Goal: Task Accomplishment & Management: Complete application form

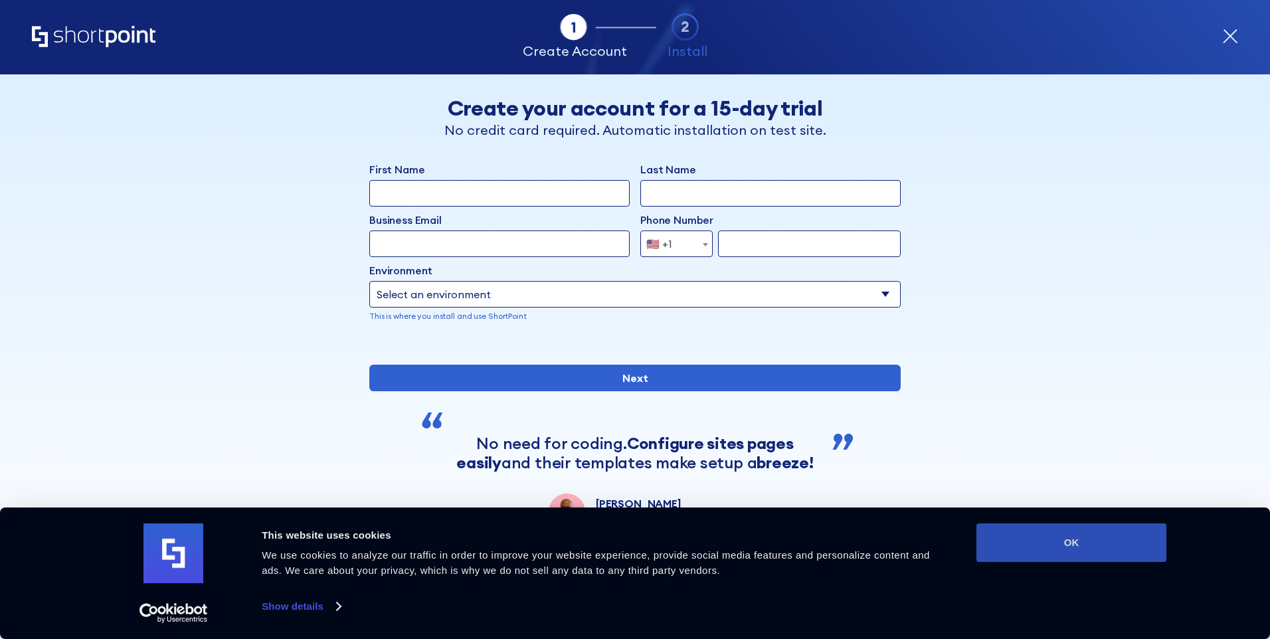
click at [1059, 551] on button "OK" at bounding box center [1072, 542] width 190 height 39
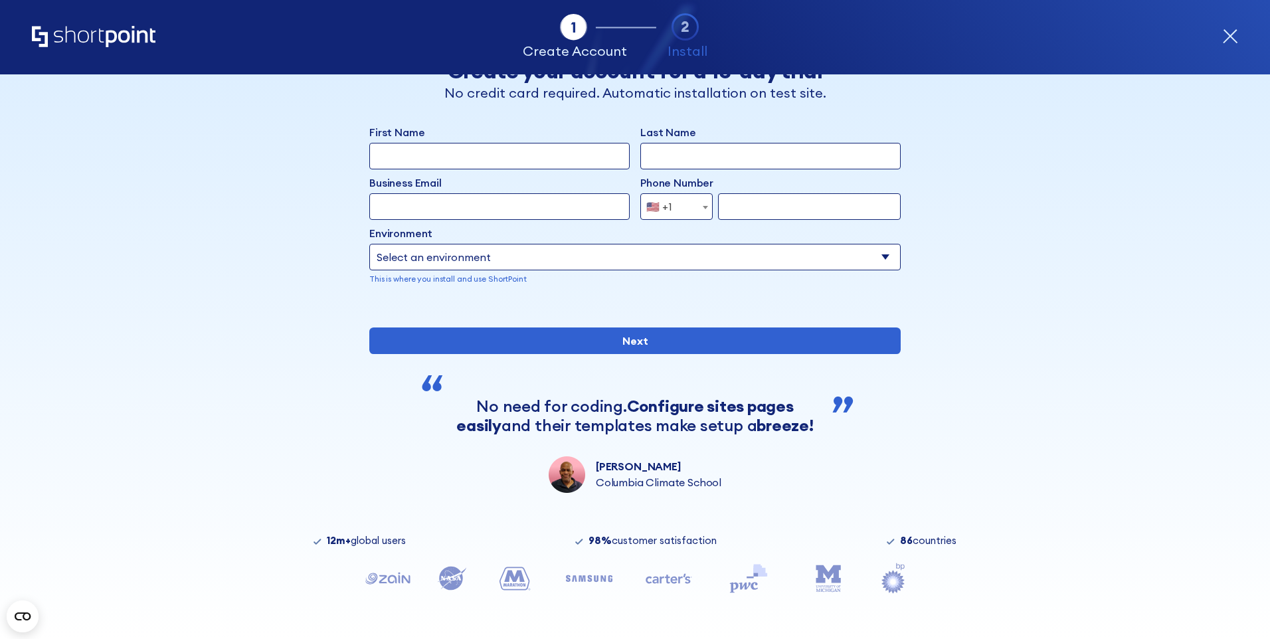
scroll to position [82, 0]
click at [559, 143] on input "First Name" at bounding box center [499, 156] width 260 height 27
type input "Helene"
type input "LUTUMBA"
type input "Helene.LUTUMBA@groupe-rg.com"
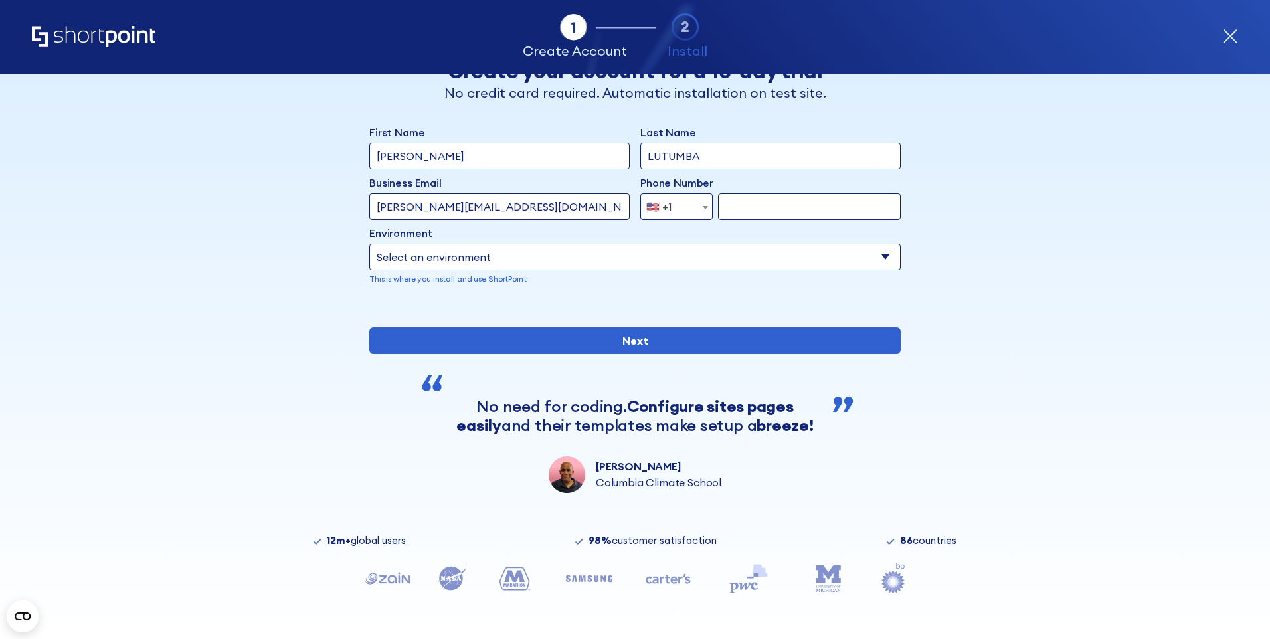
select select "+33"
type input "614566005"
click at [768, 193] on input "614566005" at bounding box center [809, 206] width 183 height 27
click at [753, 244] on select "Select an environment Microsoft 365 SharePoint Online SharePoint Subscription E…" at bounding box center [634, 257] width 531 height 27
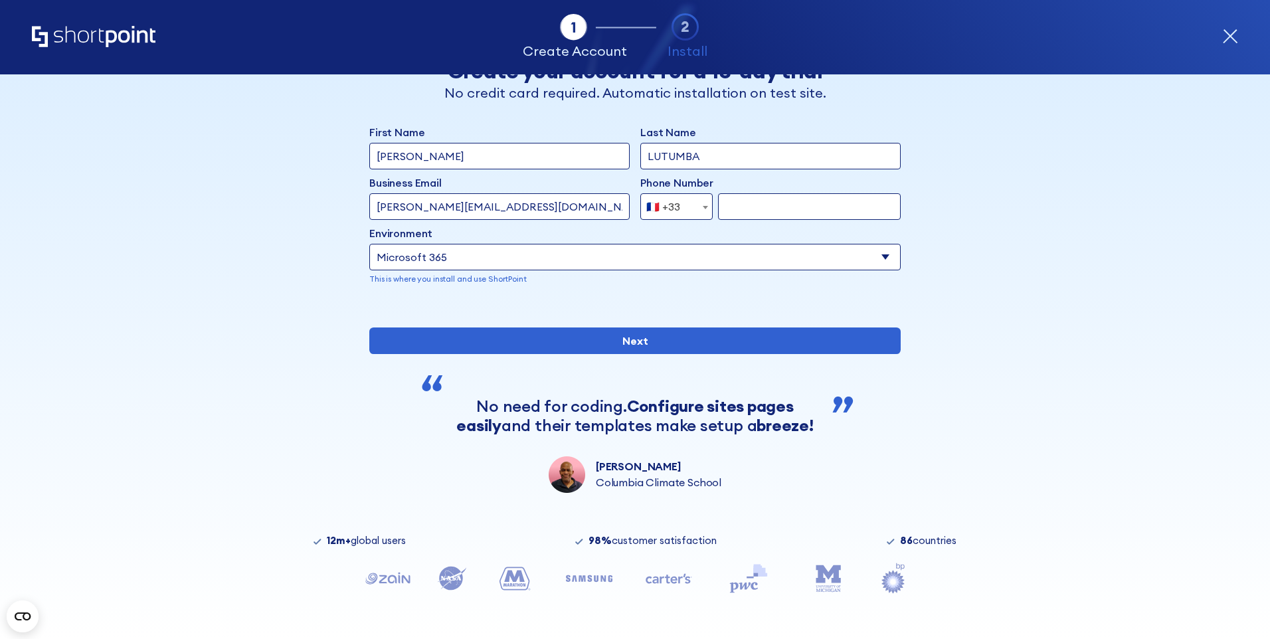
click at [369, 244] on select "Select an environment Microsoft 365 SharePoint Online SharePoint Subscription E…" at bounding box center [634, 257] width 531 height 27
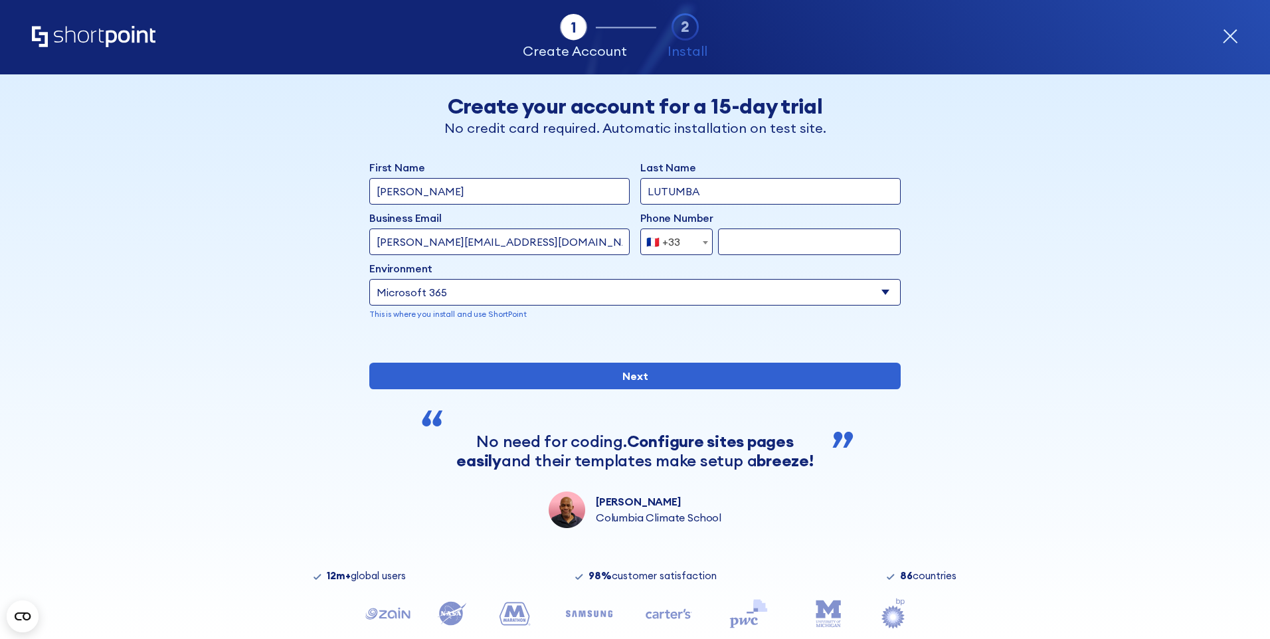
scroll to position [0, 0]
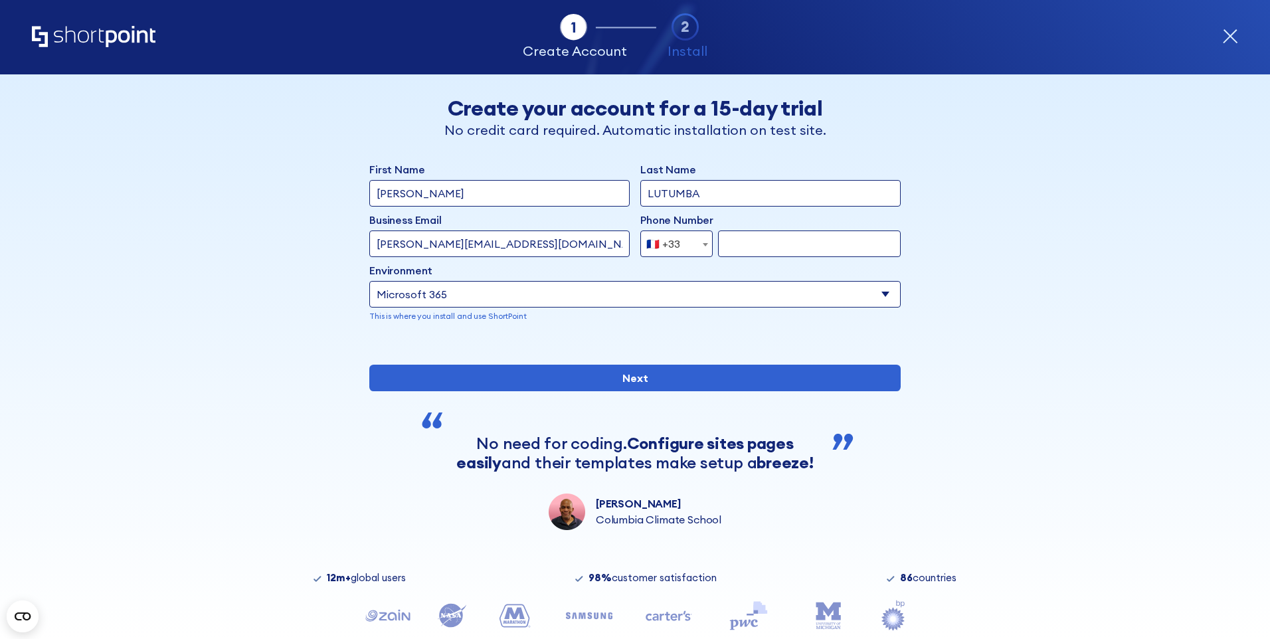
click at [677, 300] on select "Select an environment Microsoft 365 SharePoint Online SharePoint Subscription E…" at bounding box center [634, 294] width 531 height 27
select select "SharePoint Online"
click at [369, 281] on select "Select an environment Microsoft 365 SharePoint Online SharePoint Subscription E…" at bounding box center [634, 294] width 531 height 27
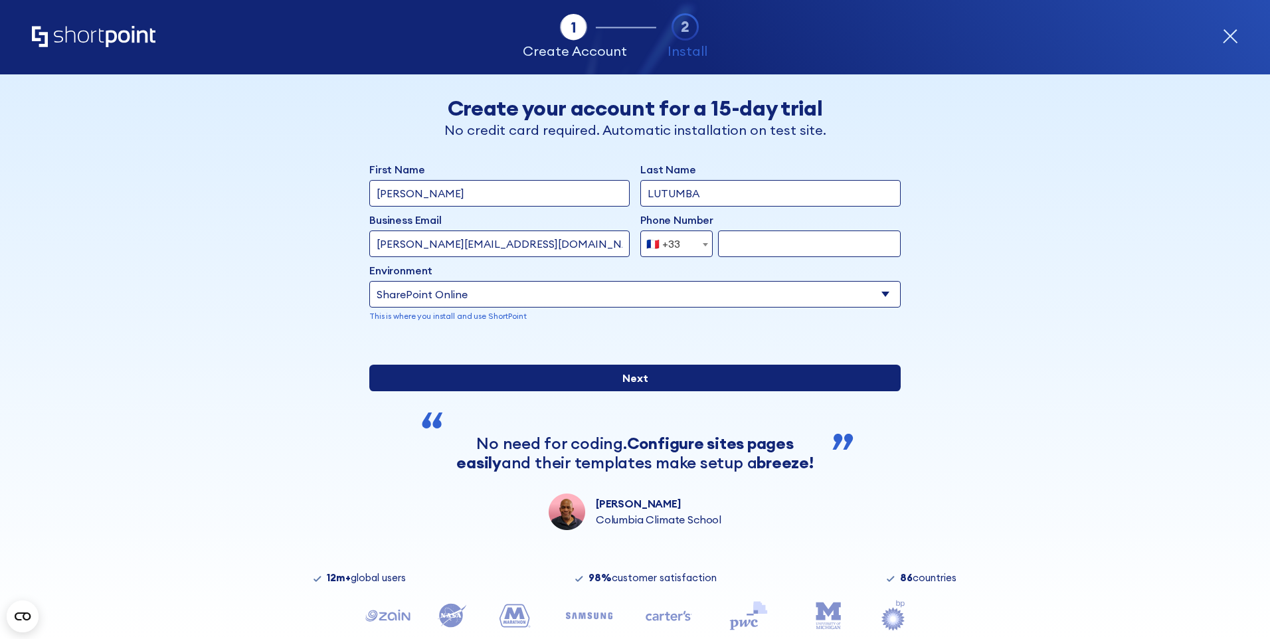
click at [623, 391] on input "Next" at bounding box center [634, 378] width 531 height 27
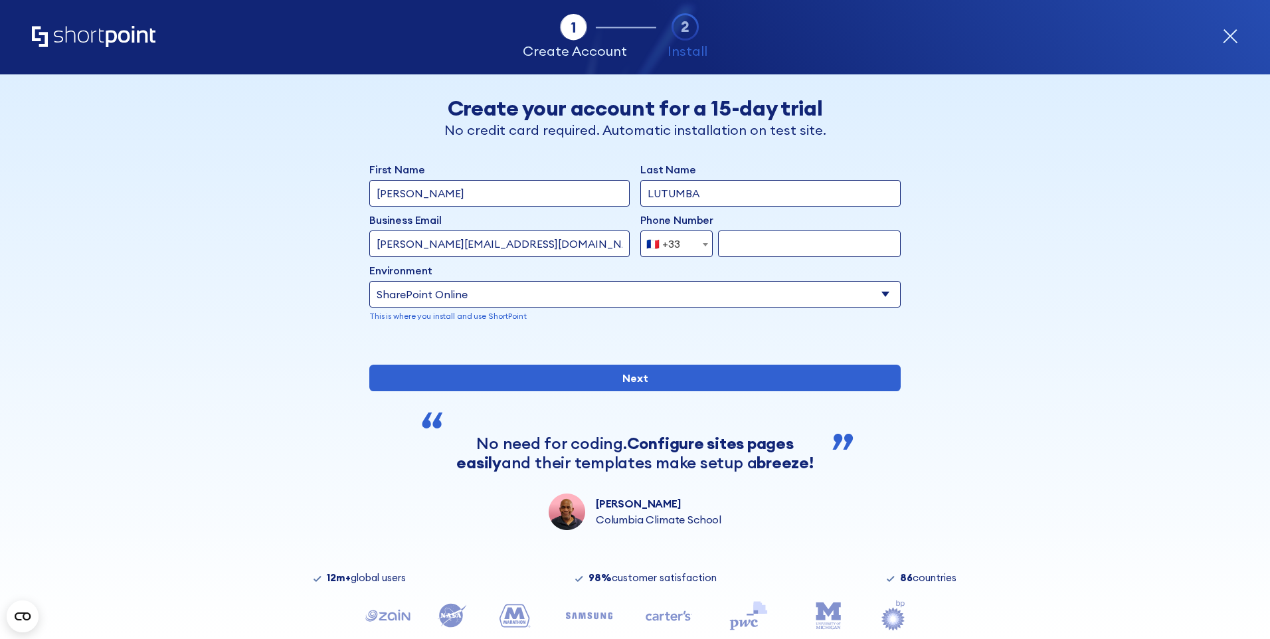
click at [747, 242] on input "form" at bounding box center [809, 244] width 183 height 27
type input "472232447"
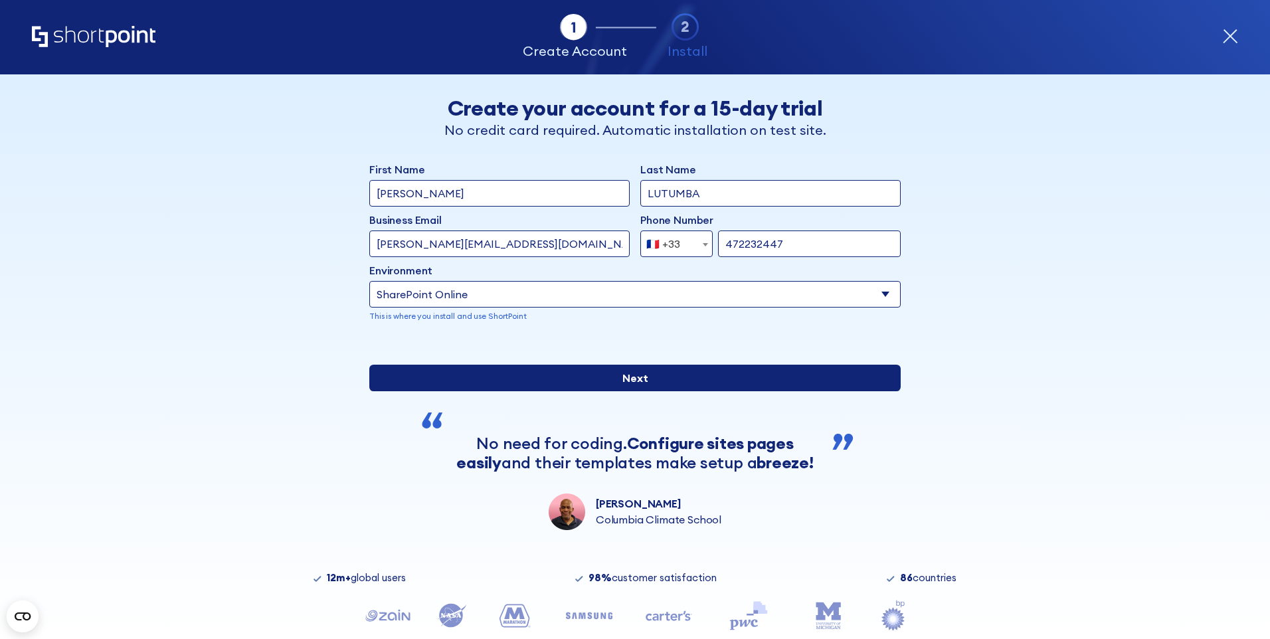
click at [656, 391] on input "Next" at bounding box center [634, 378] width 531 height 27
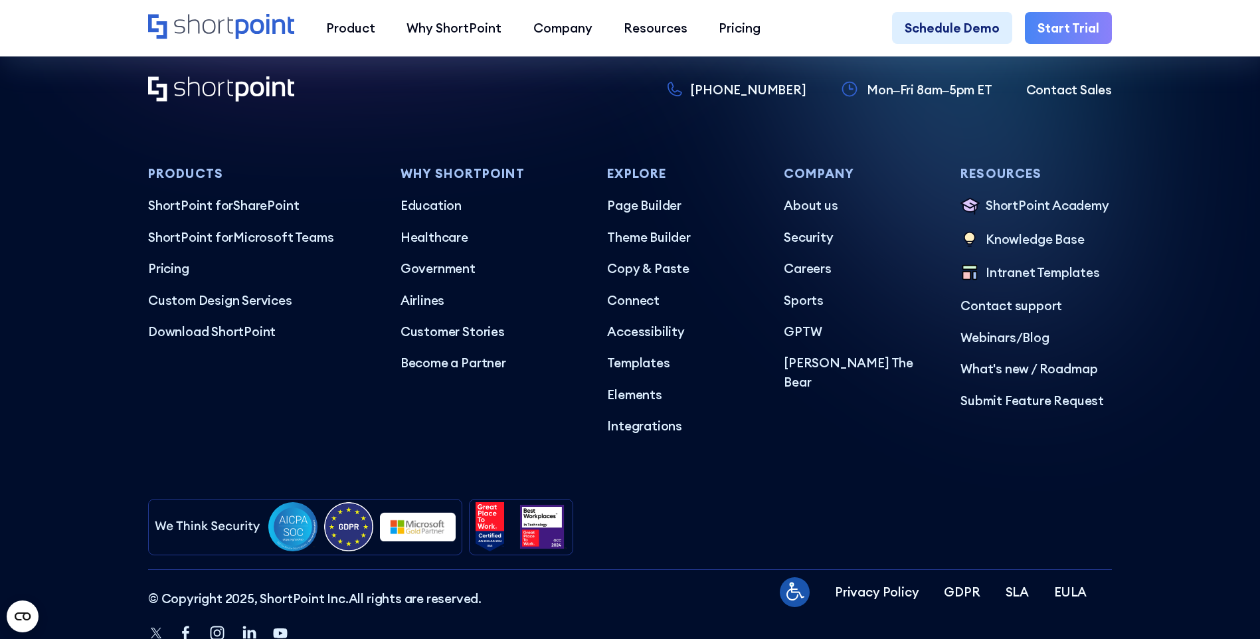
scroll to position [7903, 0]
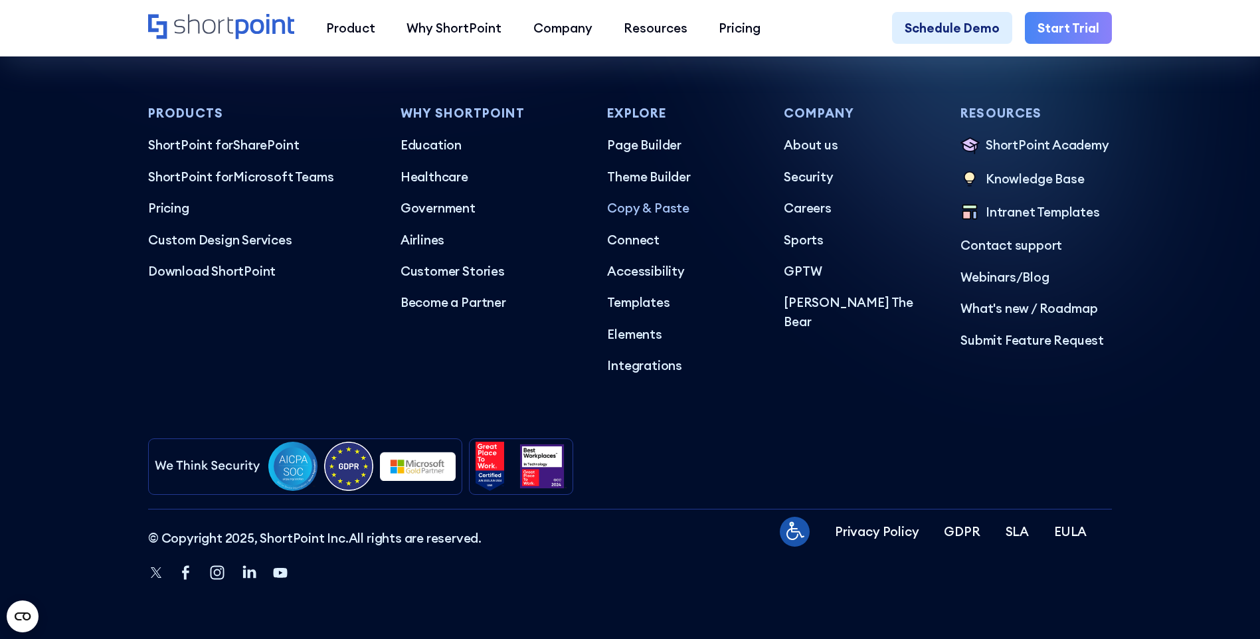
click at [668, 206] on p "Copy & Paste" at bounding box center [682, 208] width 151 height 19
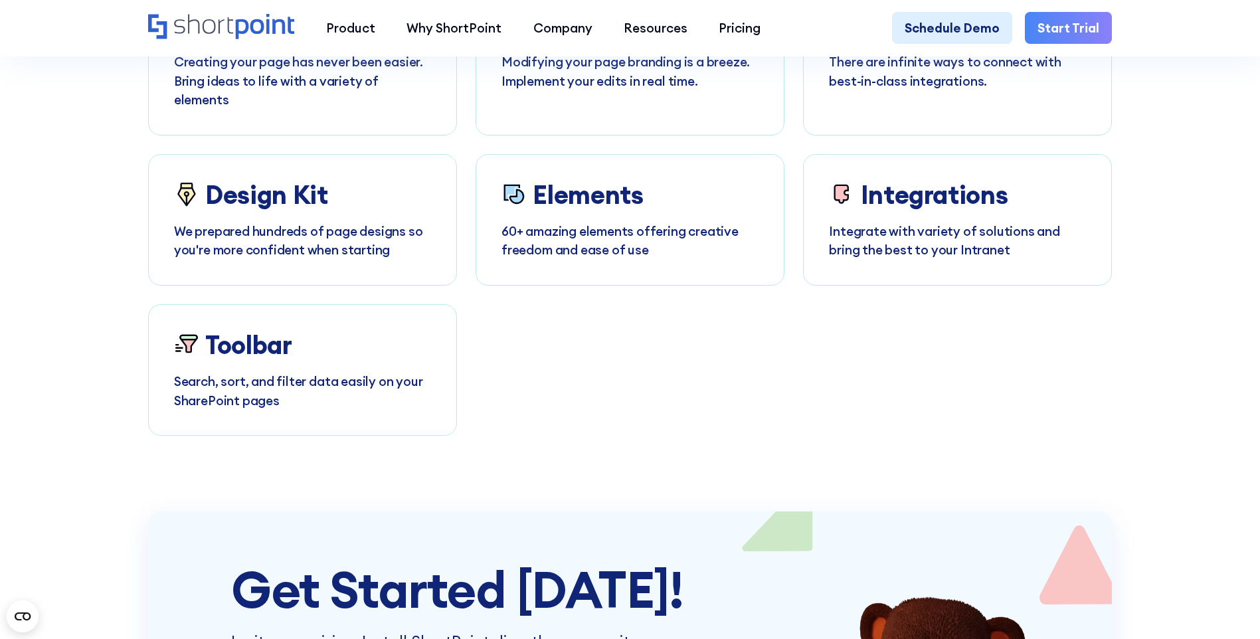
scroll to position [4982, 0]
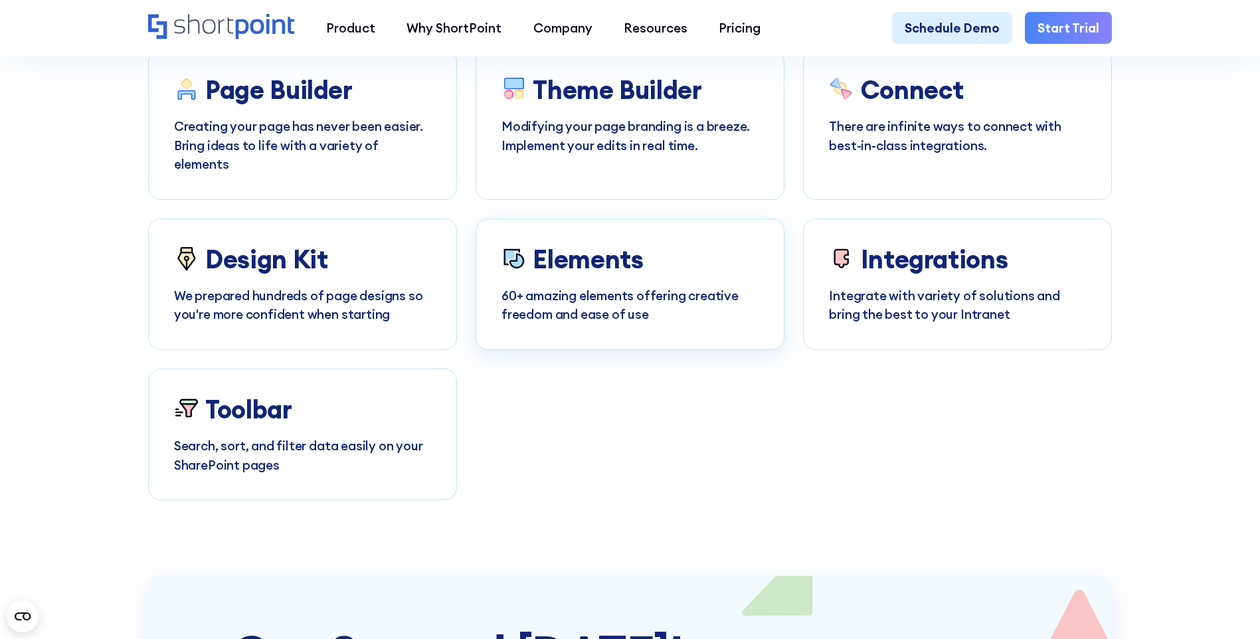
click at [695, 299] on p "60+ amazing elements offering creative freedom and ease of use" at bounding box center [630, 305] width 257 height 38
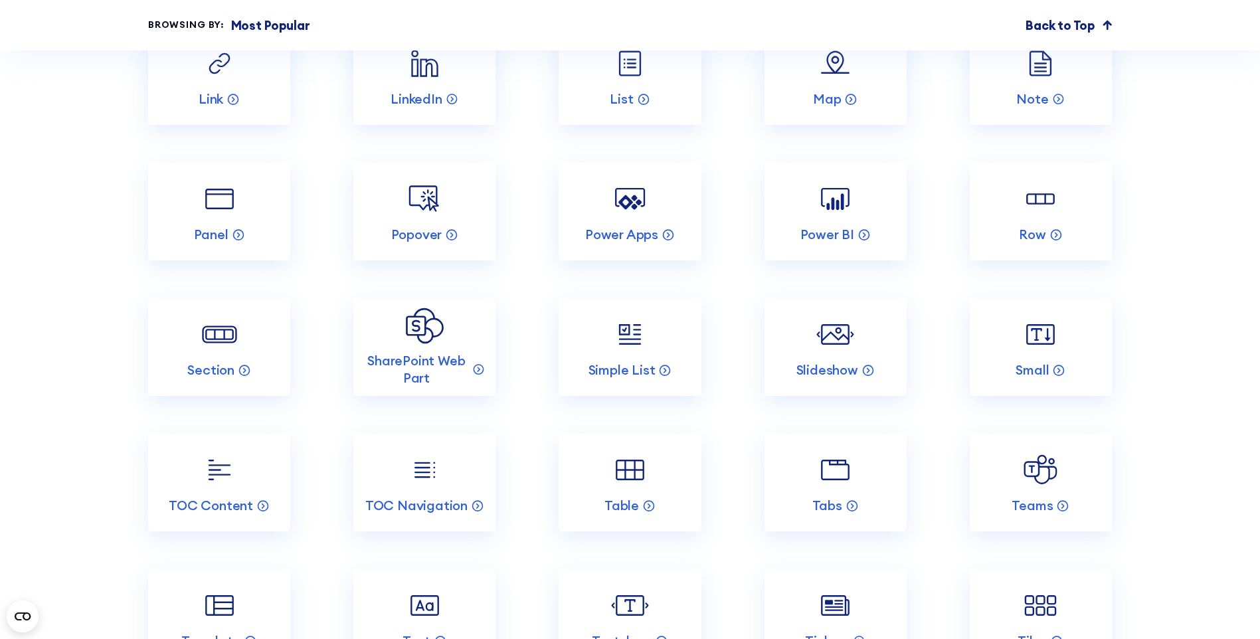
scroll to position [2500, 0]
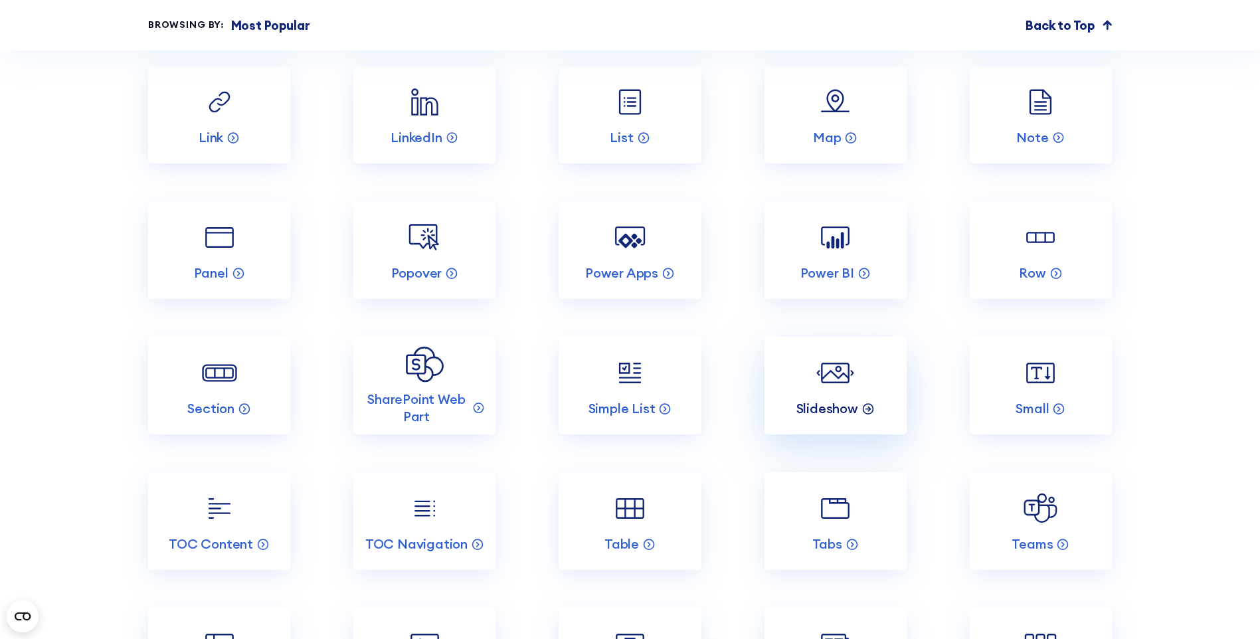
click at [870, 414] on circle at bounding box center [868, 409] width 10 height 10
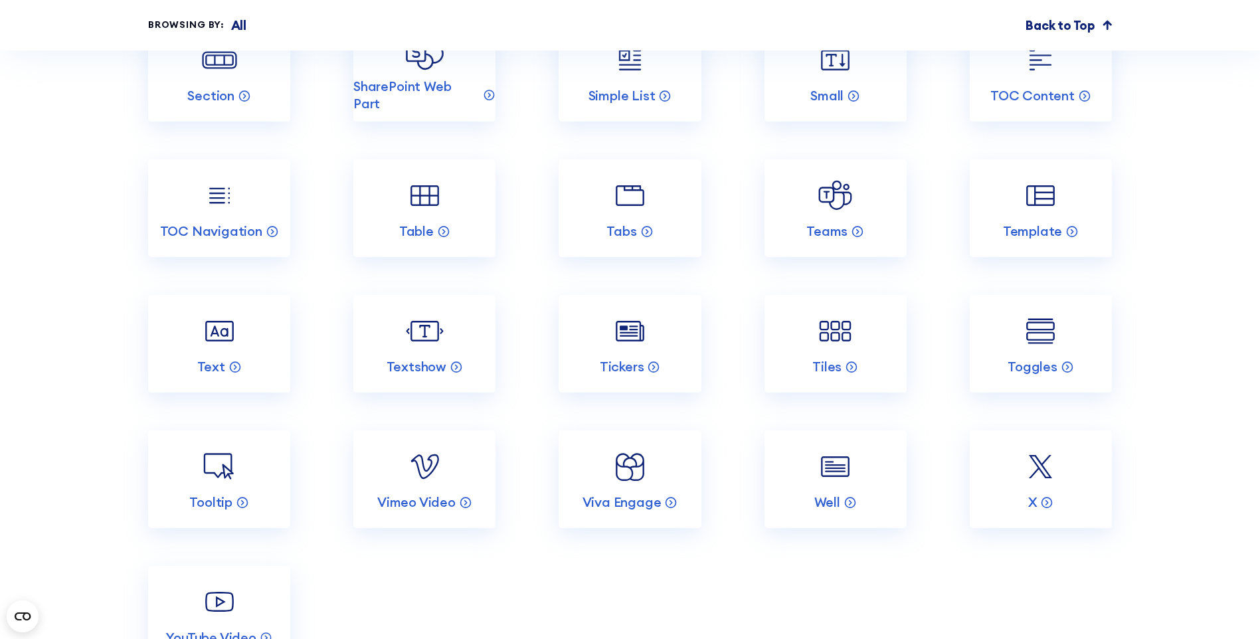
scroll to position [5381, 0]
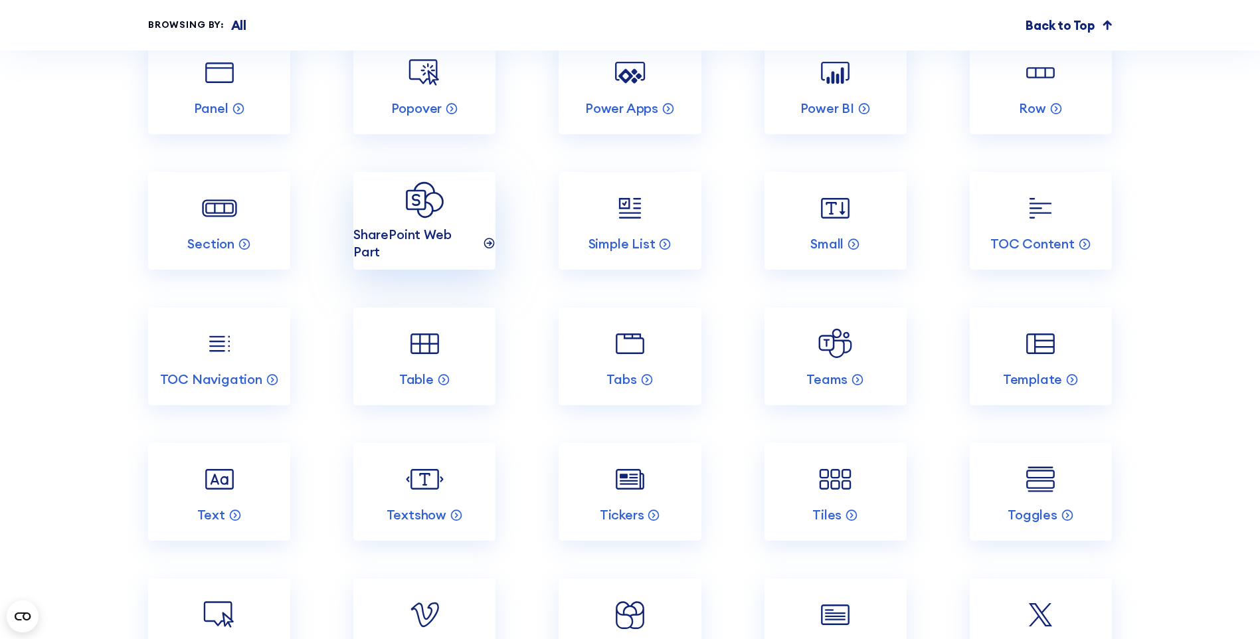
click at [472, 260] on p "SharePoint Web Part" at bounding box center [416, 243] width 126 height 35
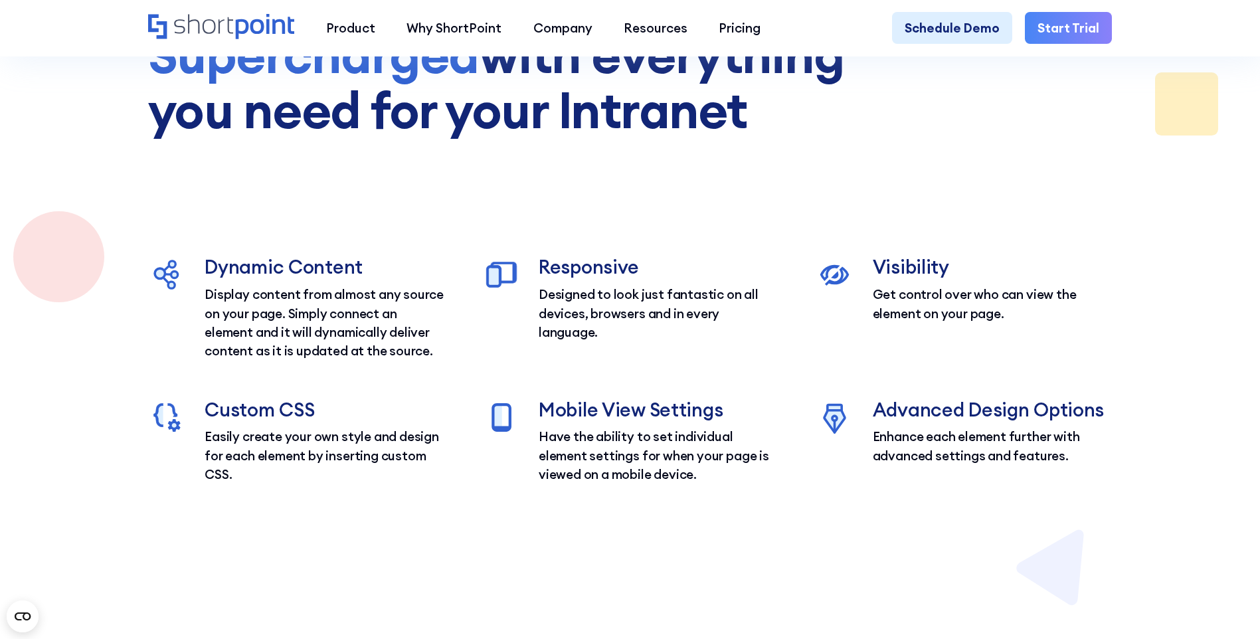
scroll to position [5979, 0]
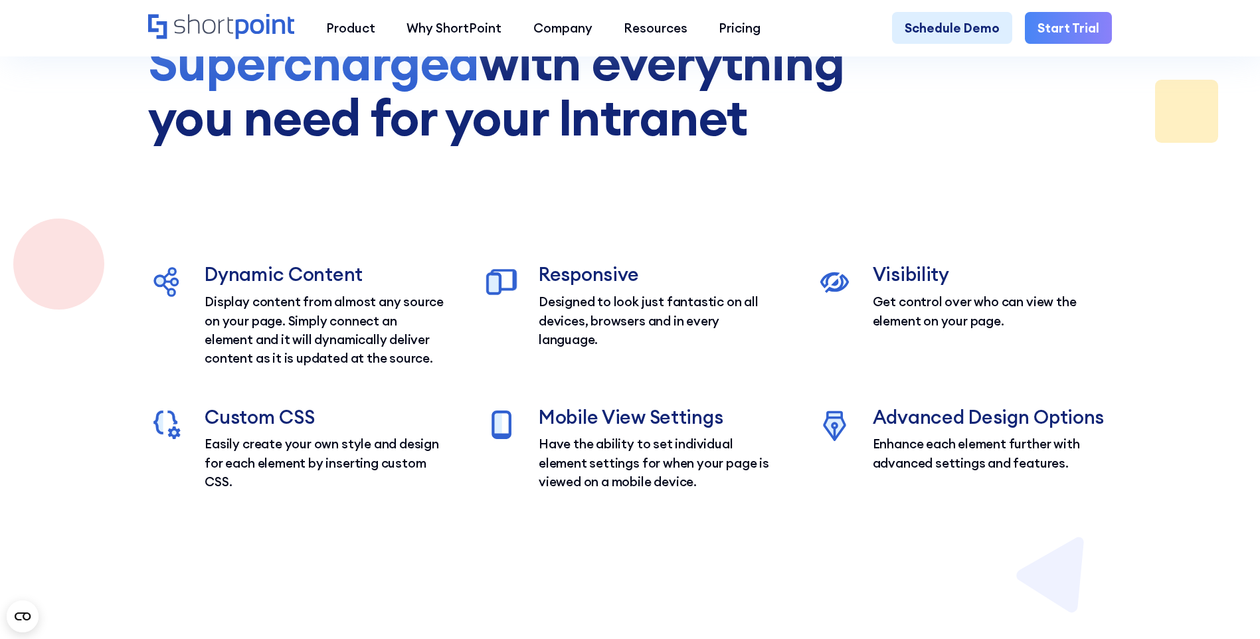
click at [632, 286] on h3 "Responsive" at bounding box center [658, 274] width 239 height 23
click at [630, 286] on h3 "Responsive" at bounding box center [658, 274] width 239 height 23
click at [510, 367] on div at bounding box center [501, 315] width 38 height 104
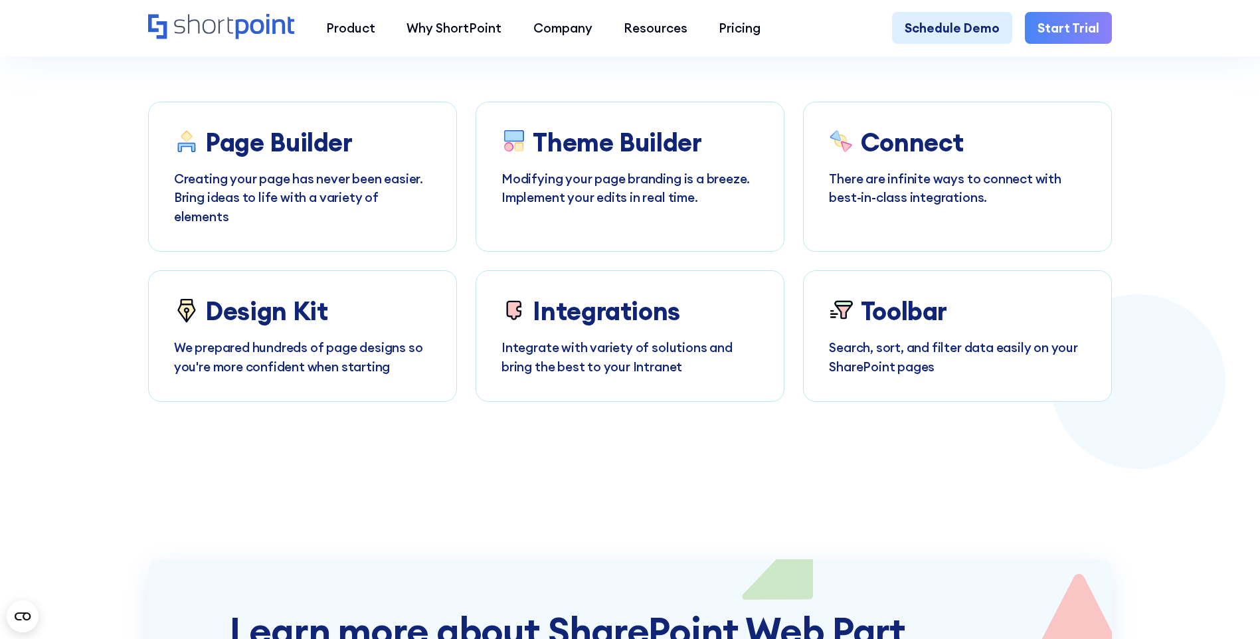
scroll to position [6909, 0]
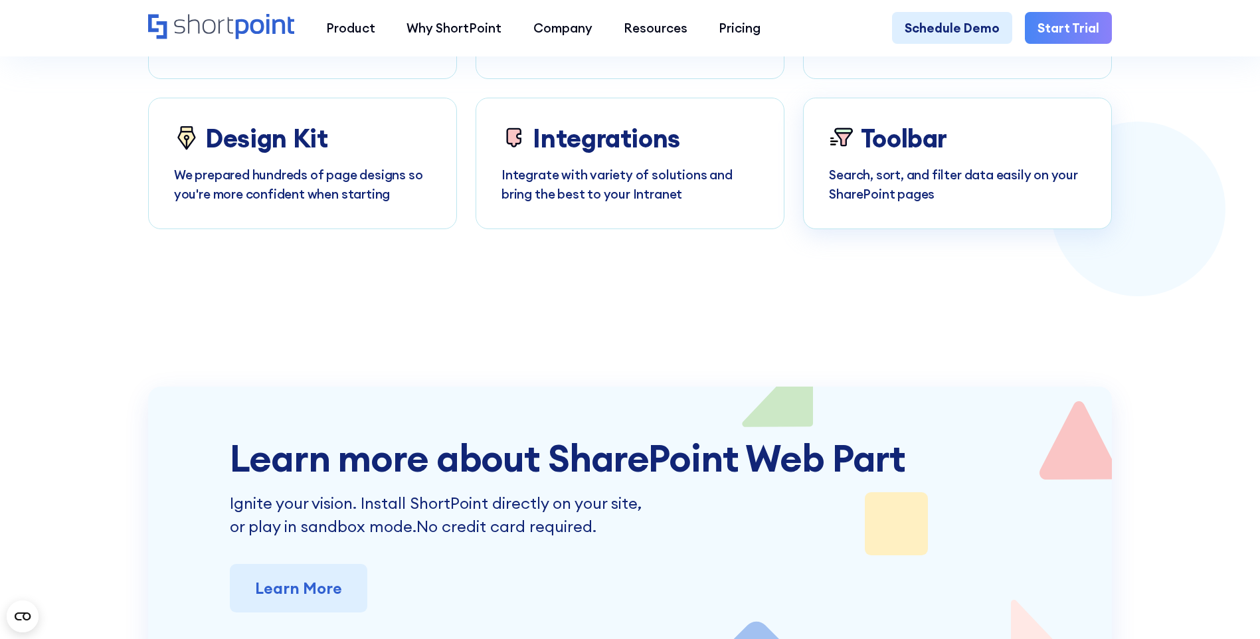
click at [992, 203] on p "Search, sort, and filter data easily on your SharePoint pages" at bounding box center [957, 184] width 257 height 38
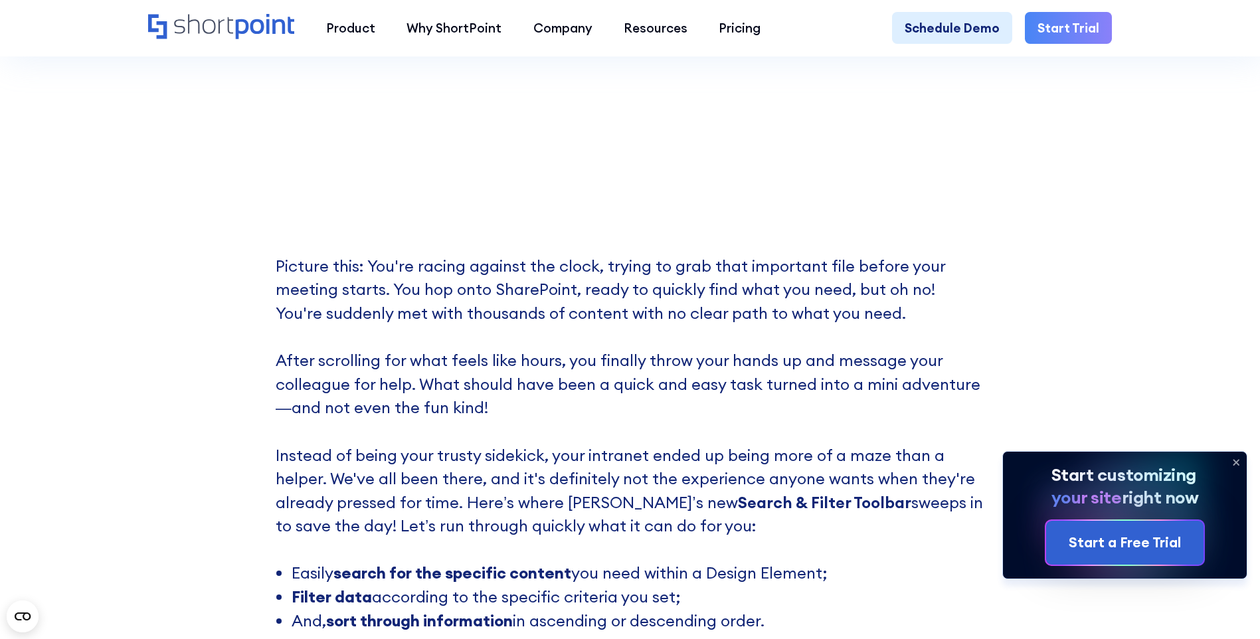
scroll to position [731, 0]
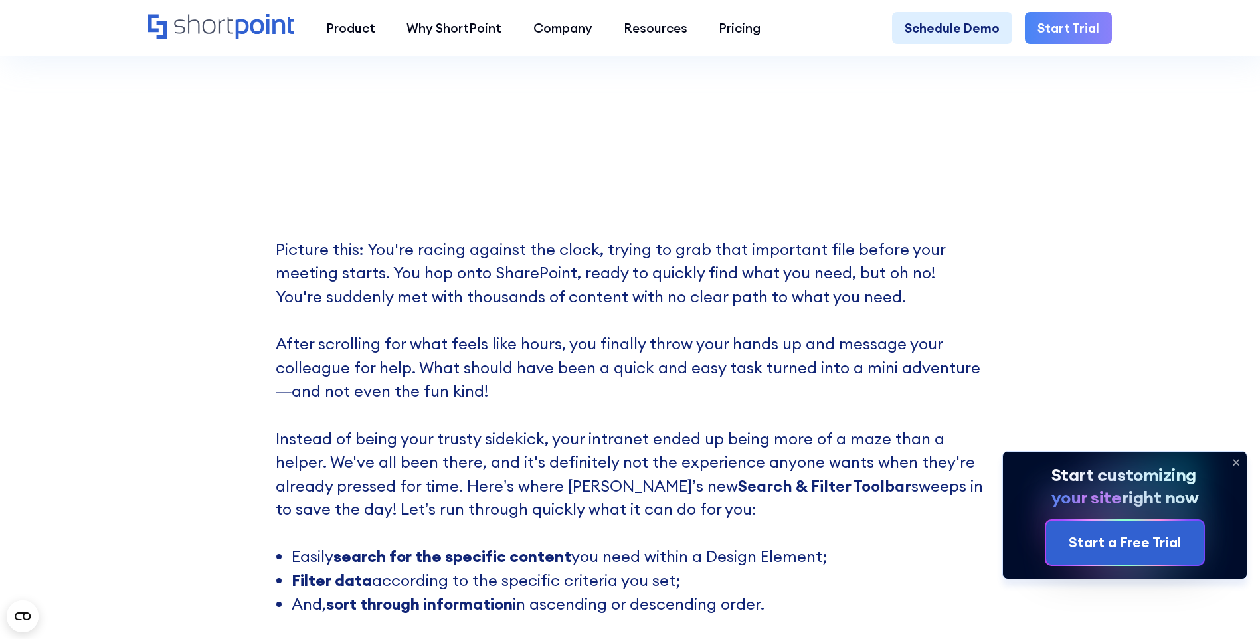
click at [1237, 456] on icon at bounding box center [1236, 462] width 21 height 21
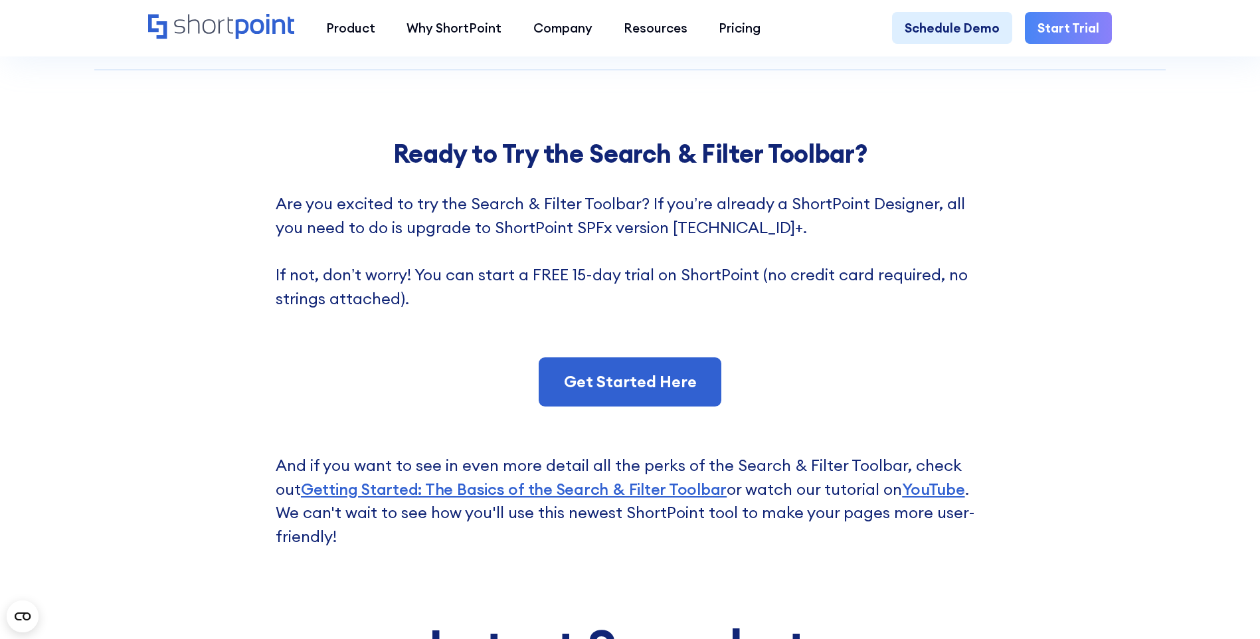
scroll to position [4119, 0]
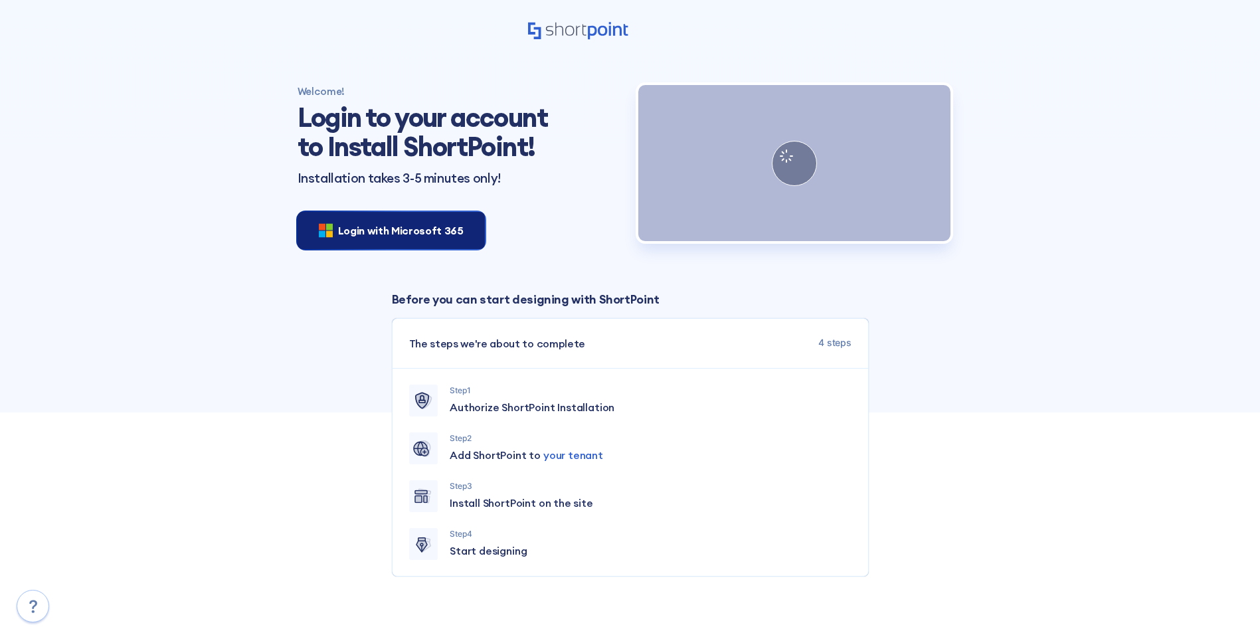
click at [439, 237] on span "Login with Microsoft 365" at bounding box center [401, 231] width 126 height 16
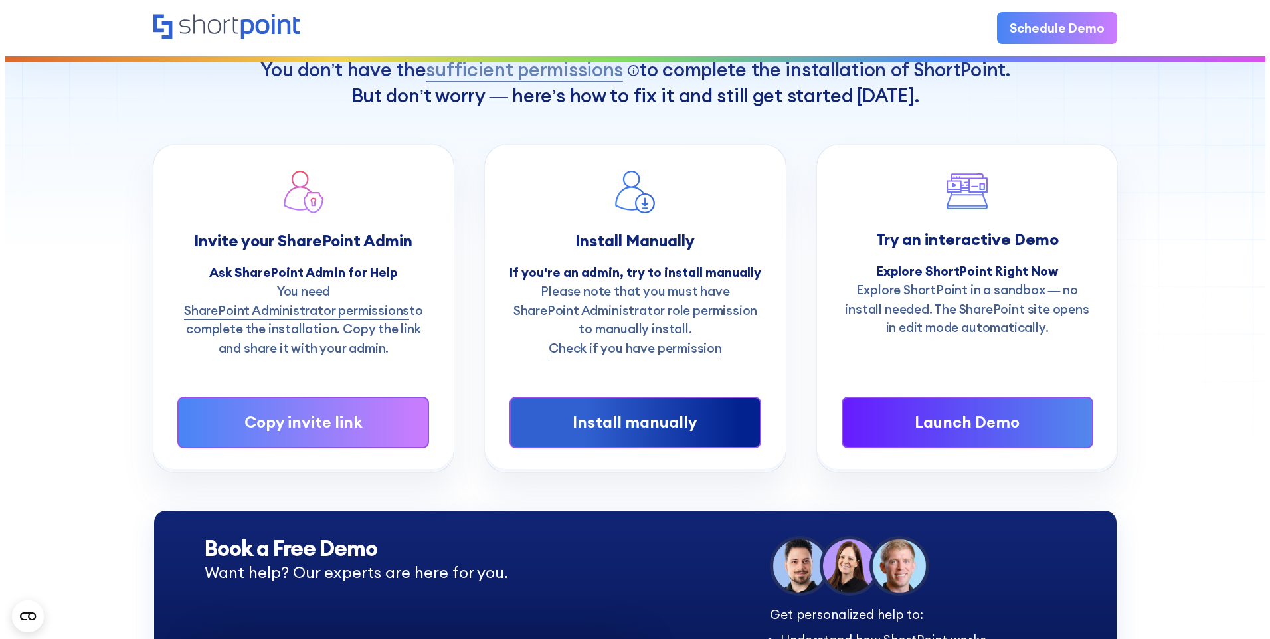
scroll to position [133, 0]
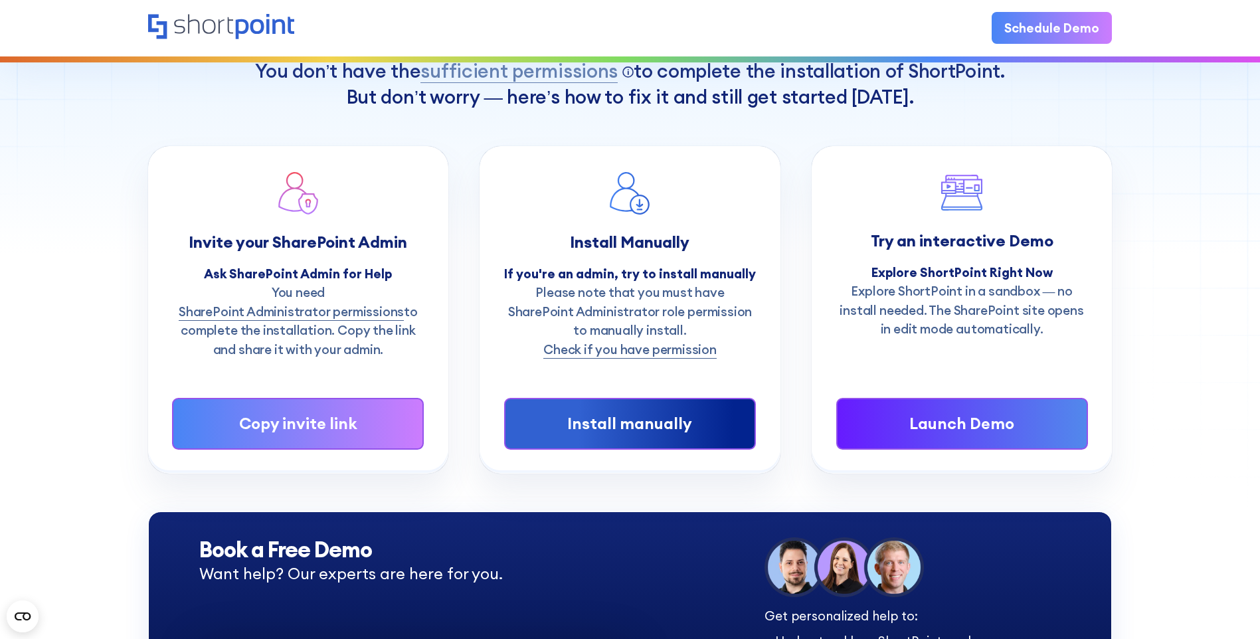
click at [700, 340] on link "Check if you have permission" at bounding box center [629, 349] width 173 height 19
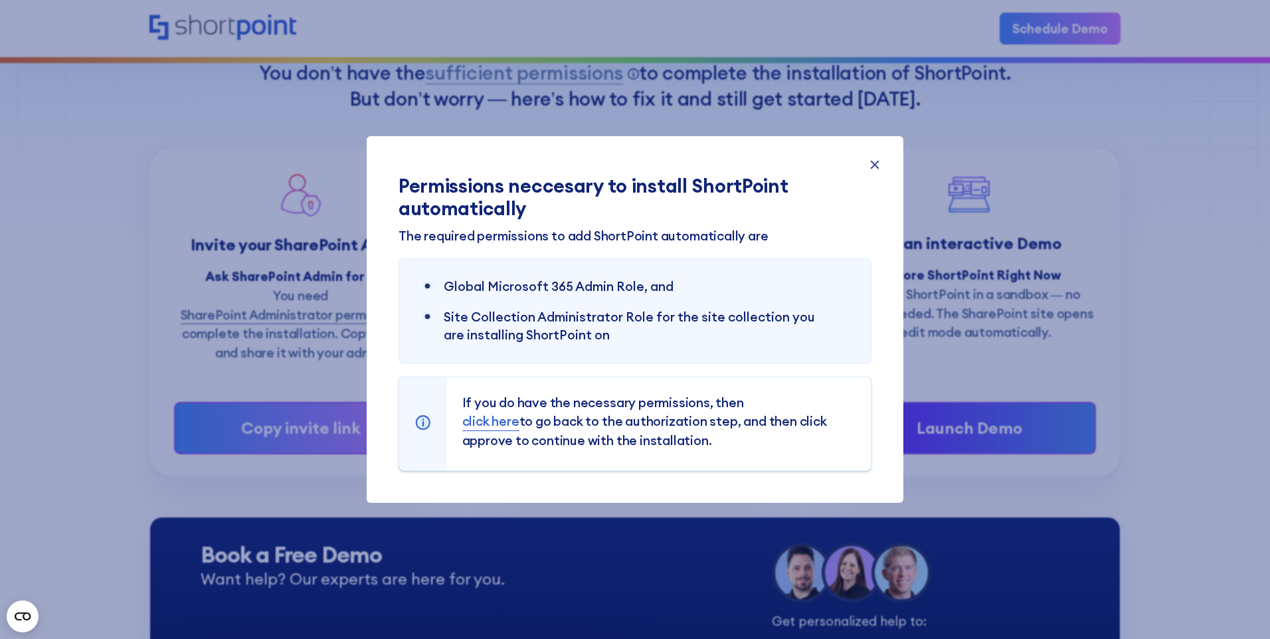
click at [498, 427] on link "click here" at bounding box center [490, 421] width 57 height 19
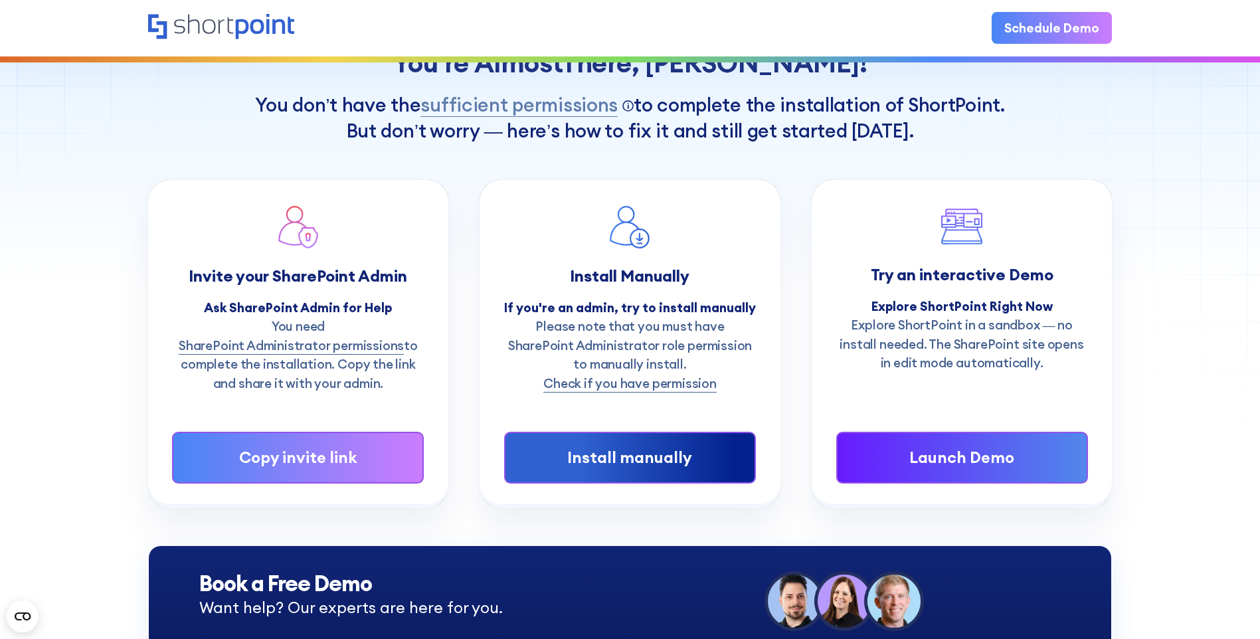
scroll to position [93, 0]
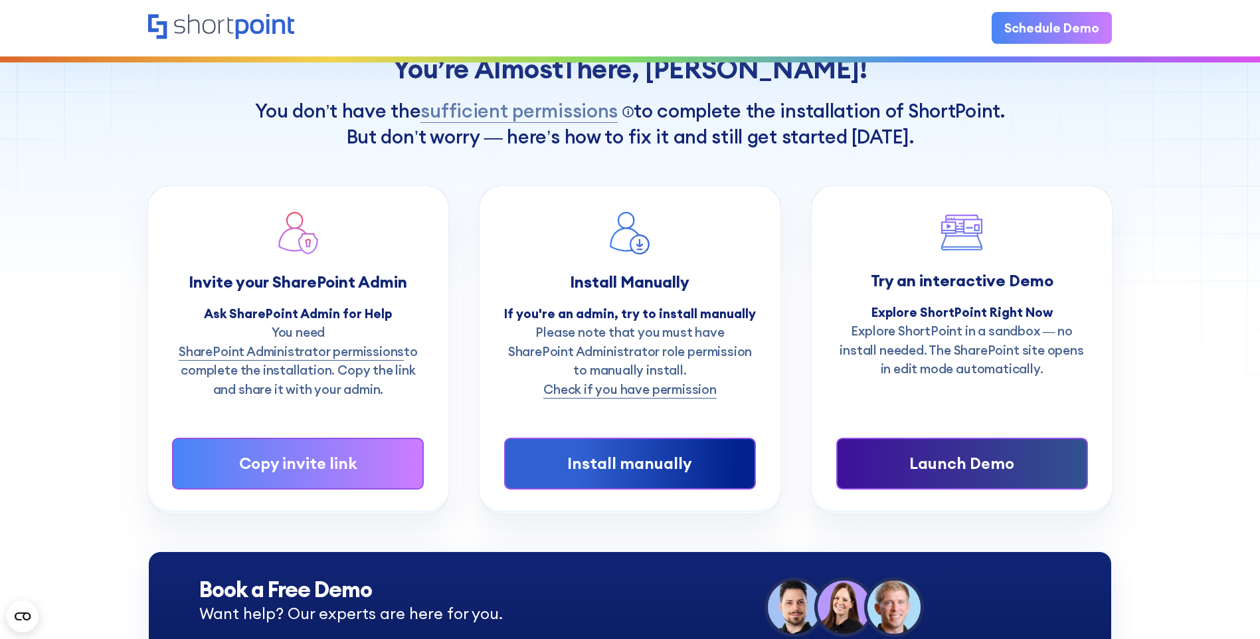
click at [1038, 462] on div "Launch Demo" at bounding box center [961, 464] width 199 height 24
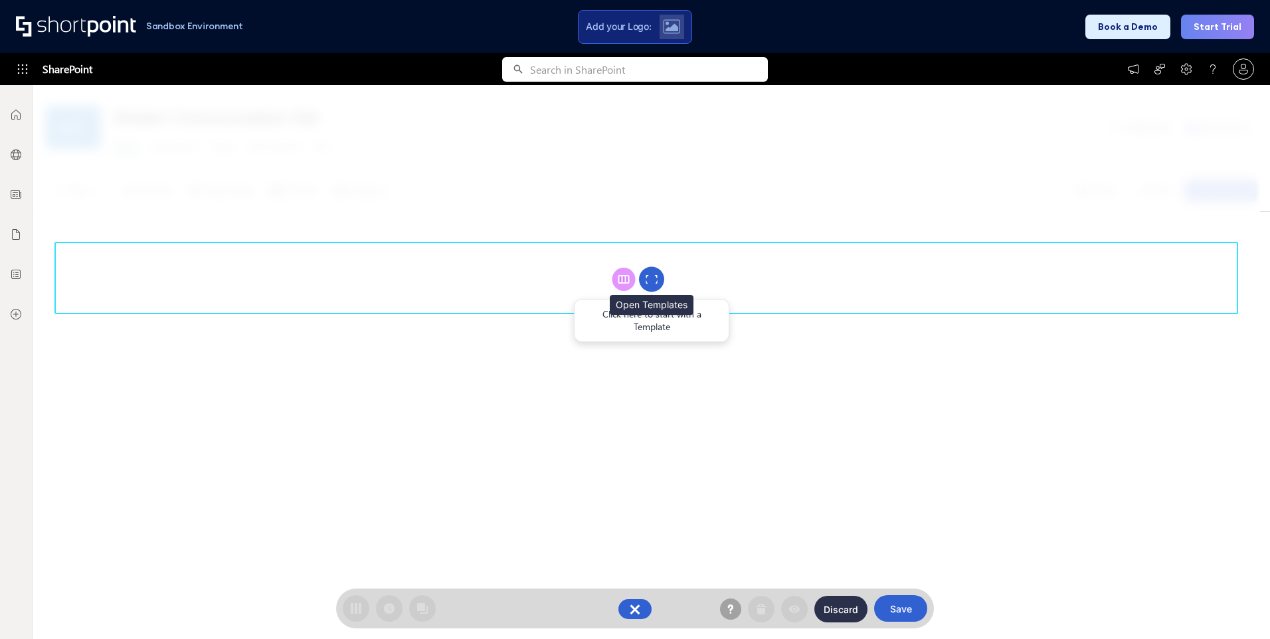
click at [652, 277] on rect at bounding box center [651, 276] width 11 height 3
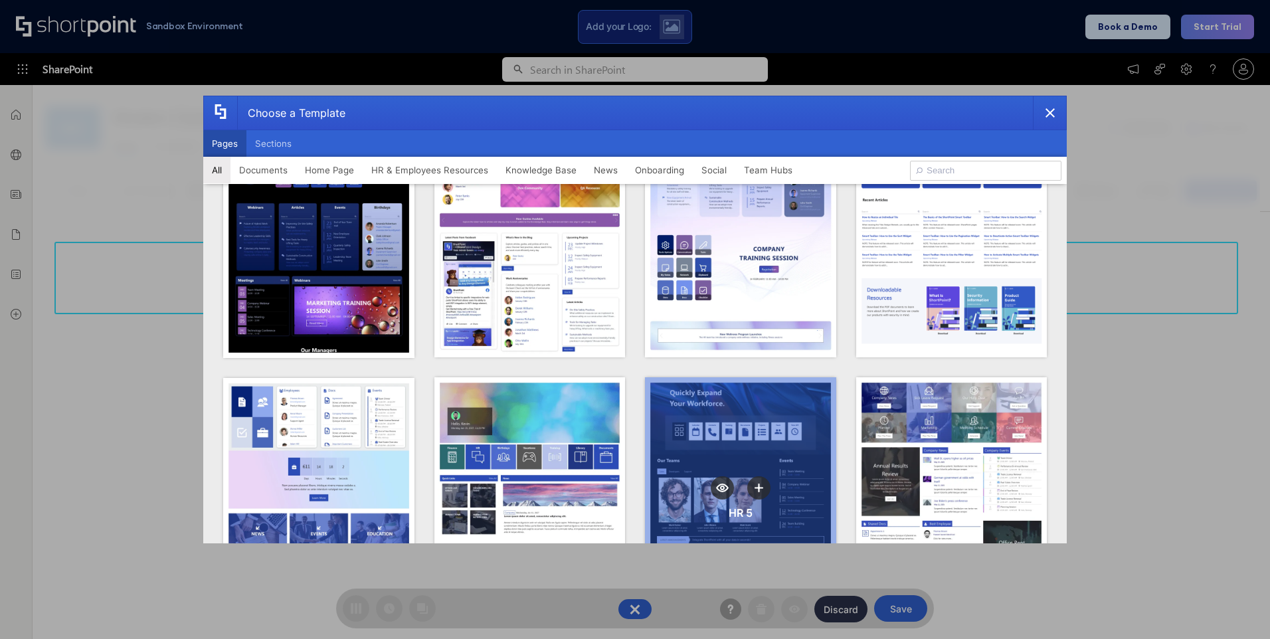
scroll to position [864, 0]
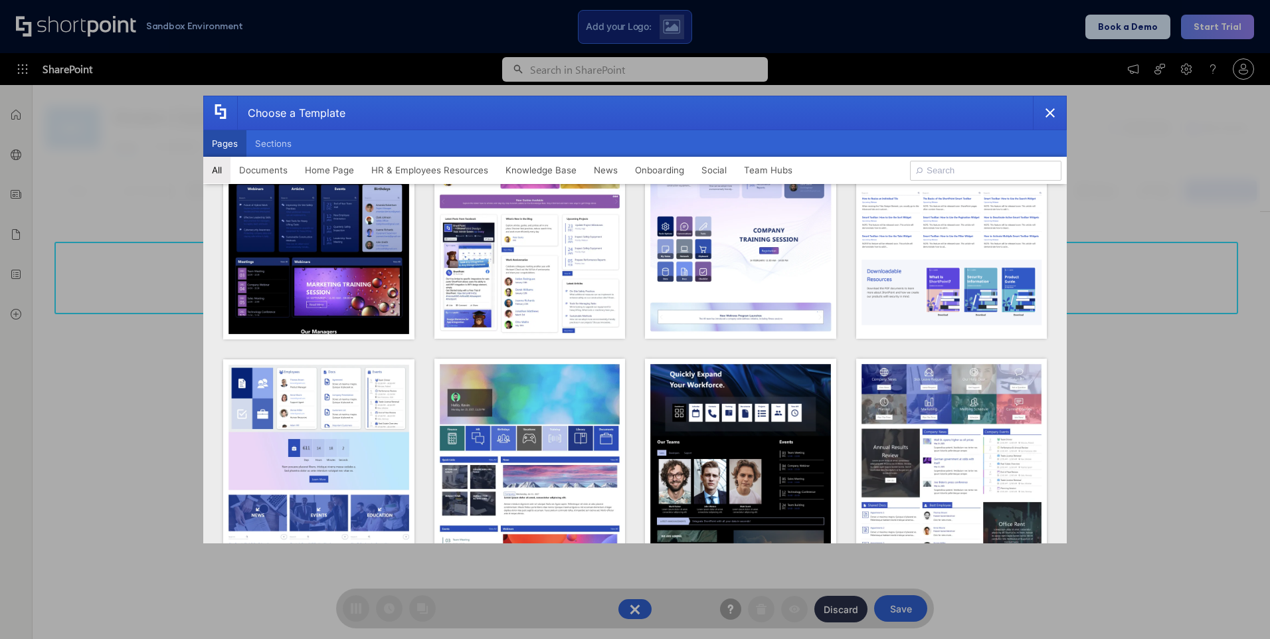
click at [1050, 110] on icon "template selector" at bounding box center [1050, 112] width 9 height 9
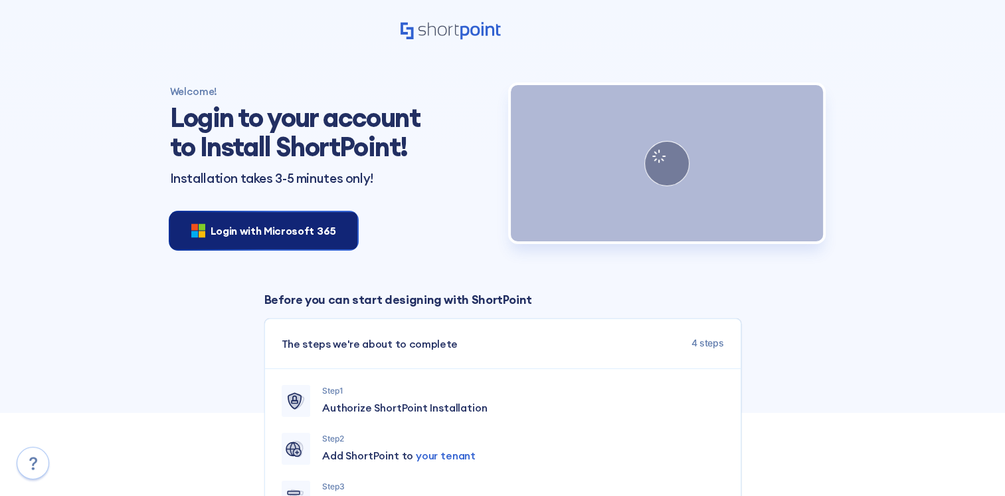
click at [284, 225] on span "Login with Microsoft 365" at bounding box center [274, 231] width 126 height 16
